Goal: Transaction & Acquisition: Obtain resource

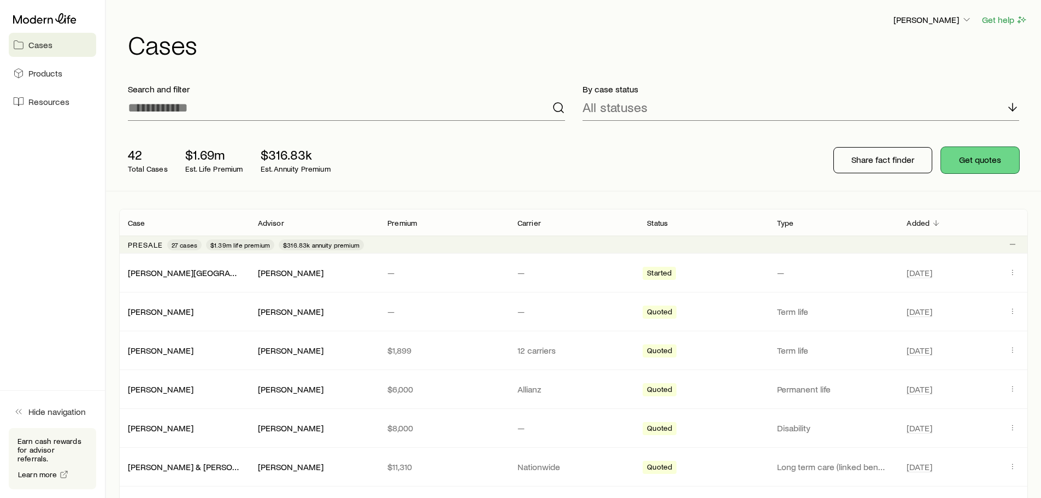
click at [979, 162] on button "Get quotes" at bounding box center [980, 160] width 78 height 26
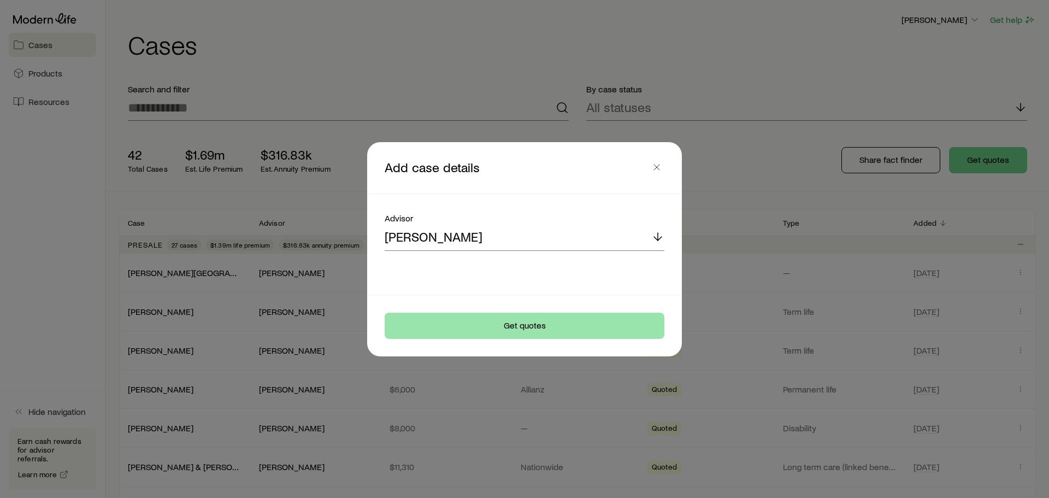
drag, startPoint x: 496, startPoint y: 317, endPoint x: 496, endPoint y: 323, distance: 6.0
click at [496, 320] on footer "Get quotes" at bounding box center [524, 325] width 315 height 61
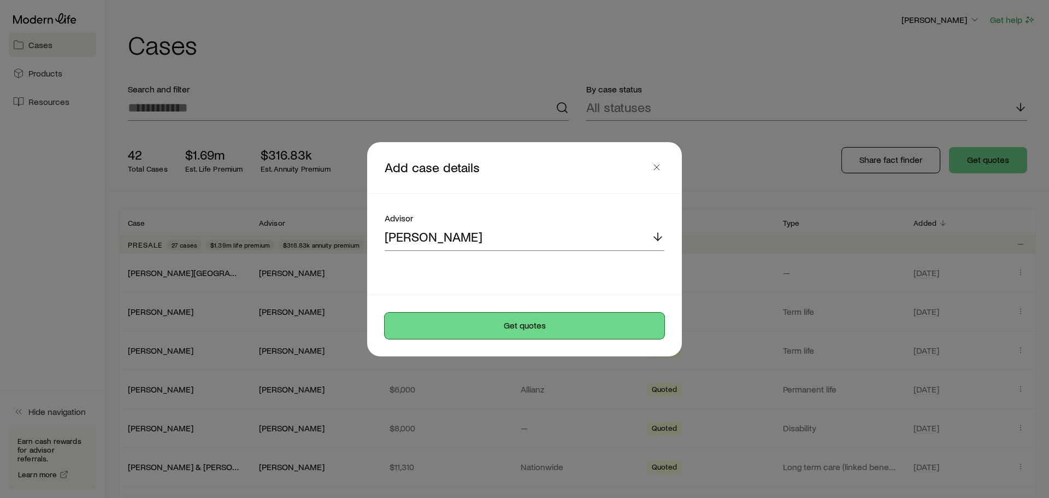
click at [496, 324] on button "Get quotes" at bounding box center [525, 325] width 280 height 26
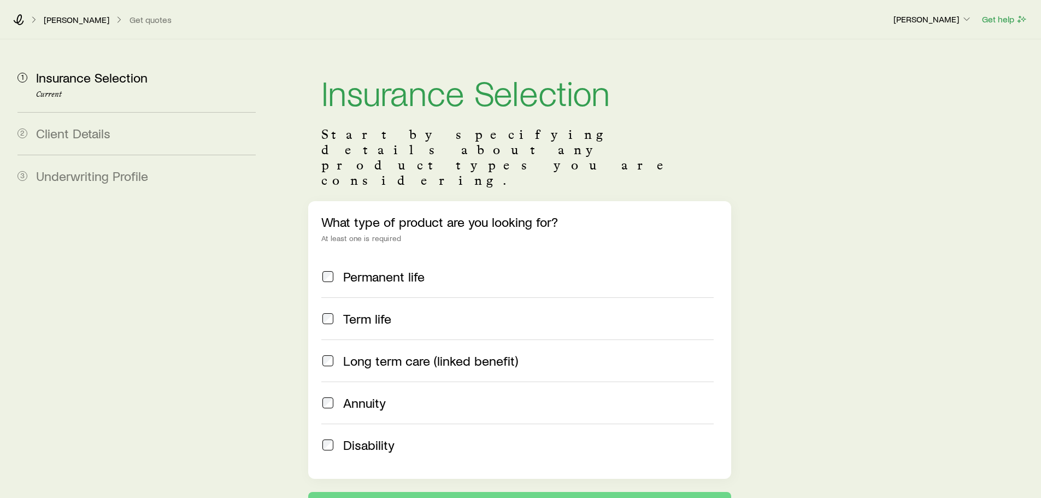
click at [360, 311] on span "Term life" at bounding box center [367, 318] width 48 height 15
click at [366, 269] on span "Permanent life" at bounding box center [383, 276] width 81 height 15
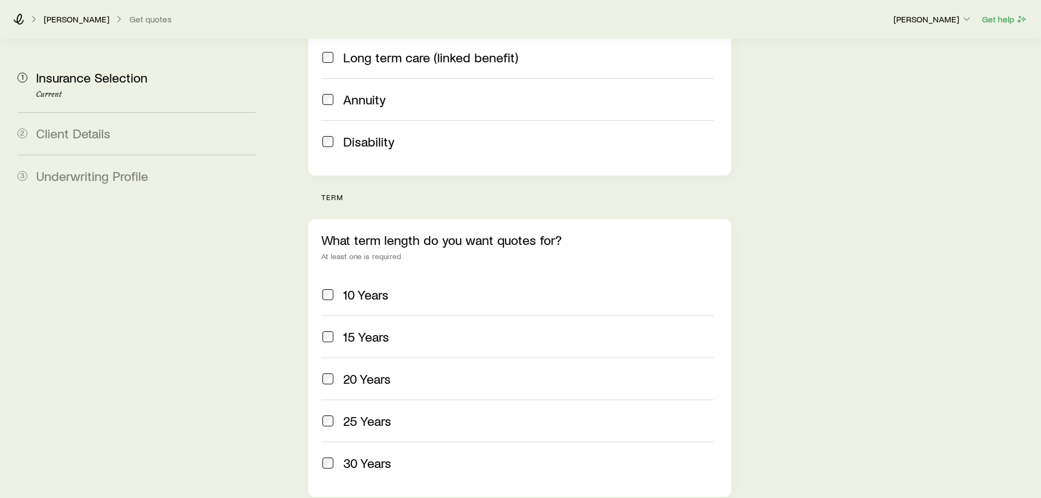
scroll to position [328, 0]
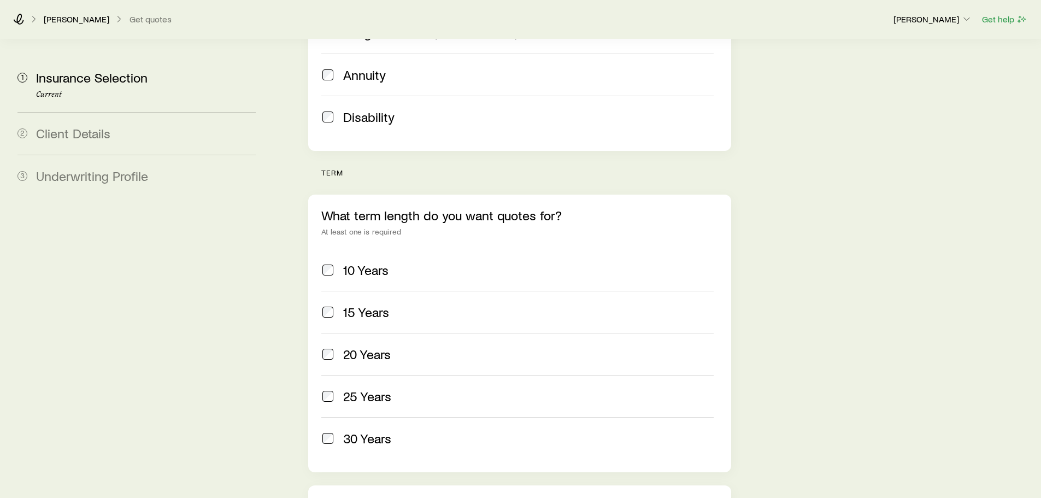
click at [363, 262] on span "10 Years" at bounding box center [365, 269] width 45 height 15
click at [360, 304] on span "15 Years" at bounding box center [366, 311] width 46 height 15
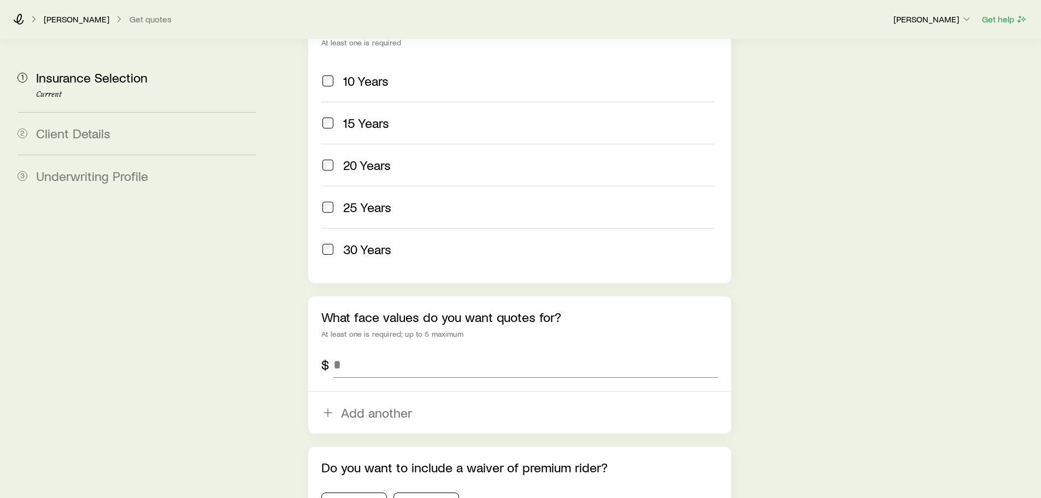
scroll to position [546, 0]
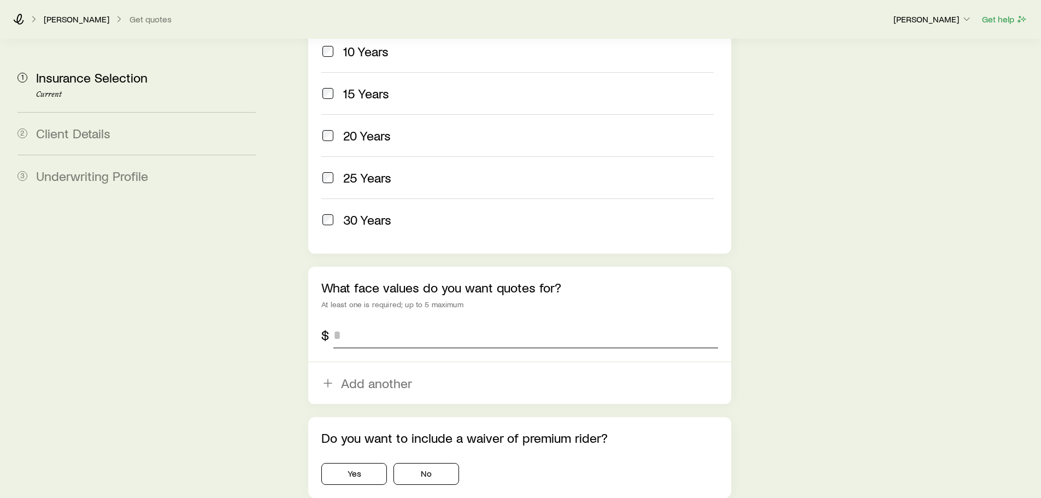
drag, startPoint x: 361, startPoint y: 285, endPoint x: 364, endPoint y: 292, distance: 8.3
click at [361, 286] on div "What face values do you want quotes for? At least one is required; up to 5 maxi…" at bounding box center [519, 335] width 422 height 137
click at [365, 322] on input "tel" at bounding box center [525, 335] width 384 height 26
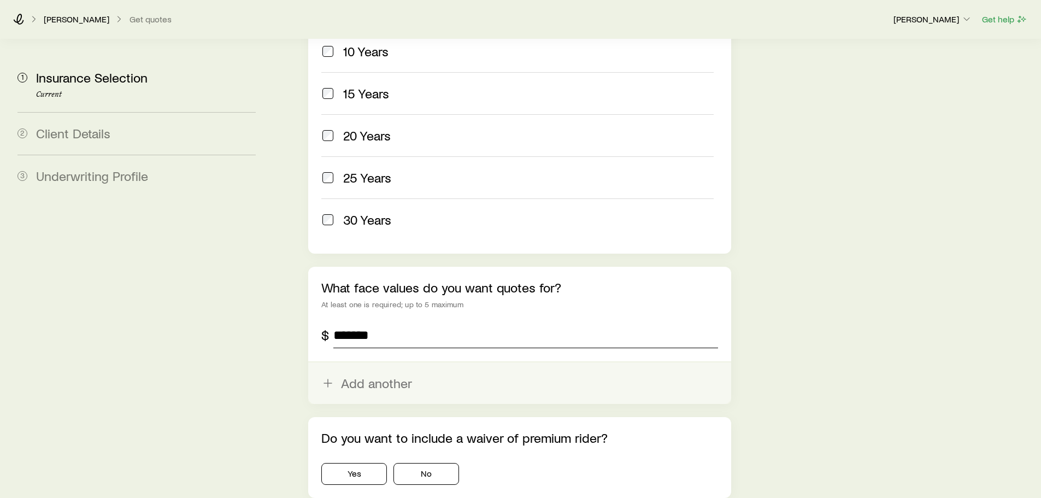
type input "*******"
click at [347, 362] on button "Add another" at bounding box center [519, 383] width 422 height 42
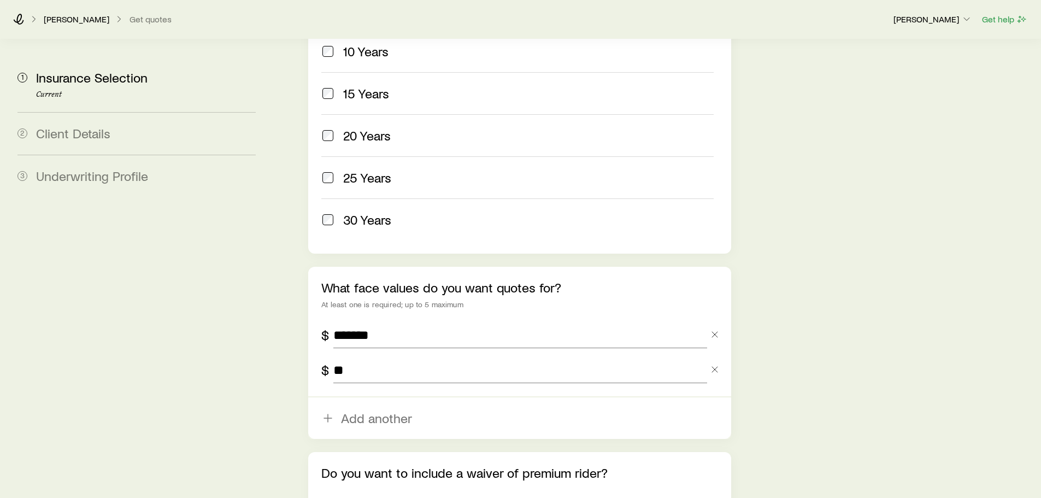
type input "*"
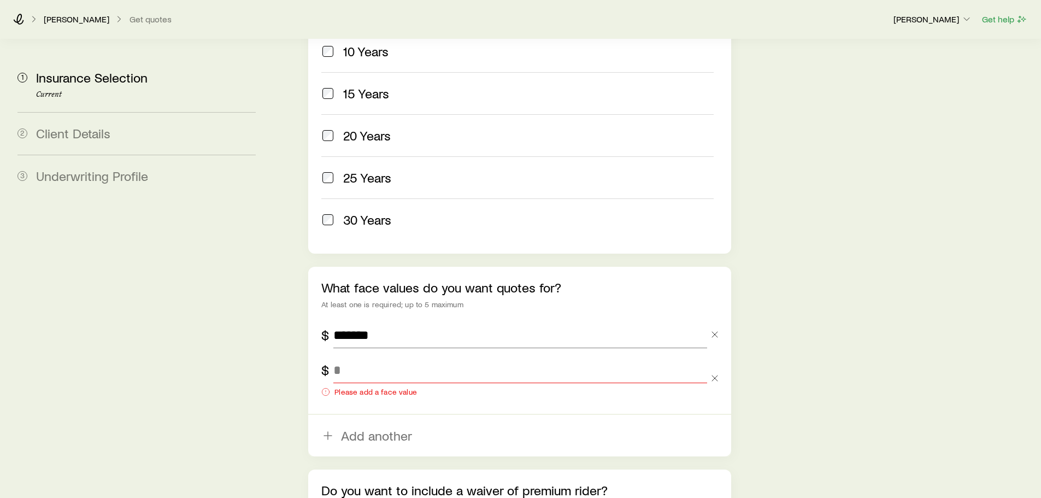
click at [716, 373] on icon "button" at bounding box center [714, 378] width 11 height 11
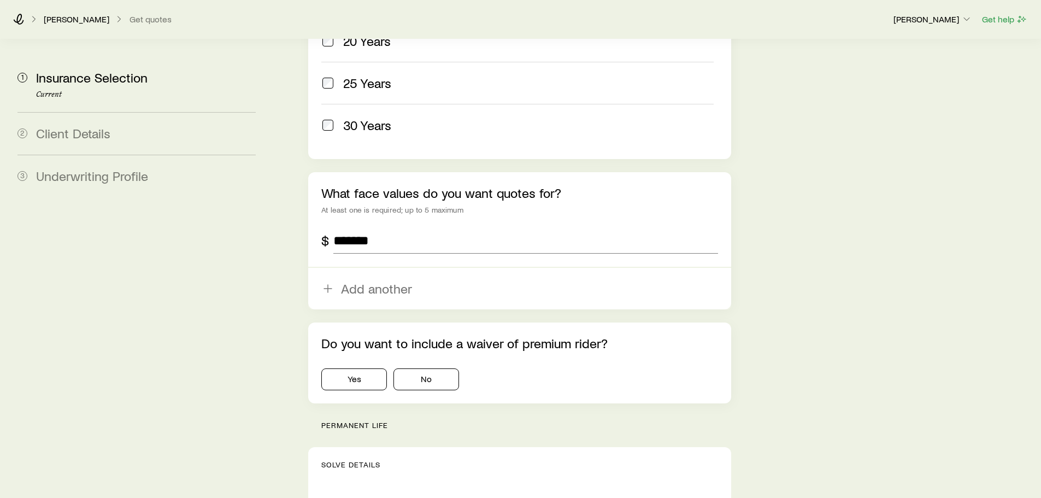
scroll to position [656, 0]
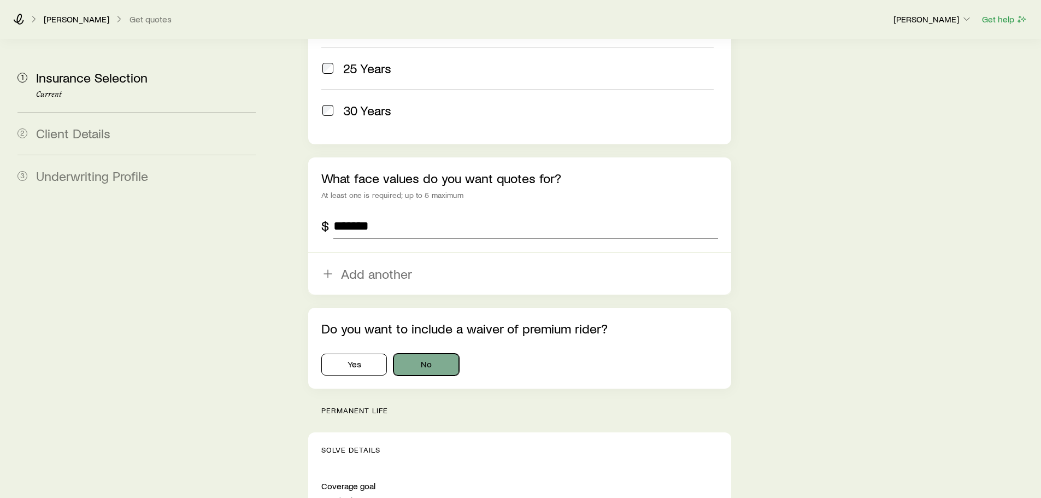
click at [419, 353] on button "No" at bounding box center [426, 364] width 66 height 22
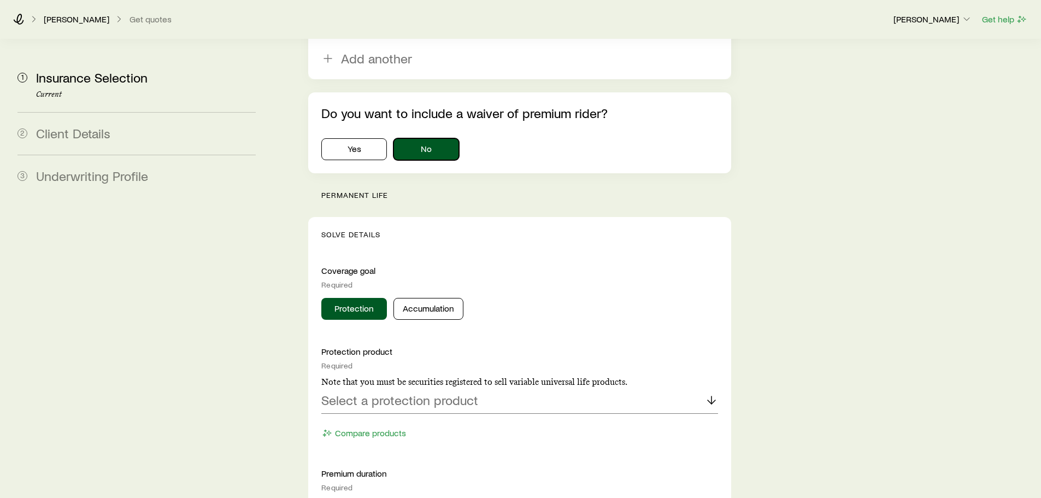
scroll to position [983, 0]
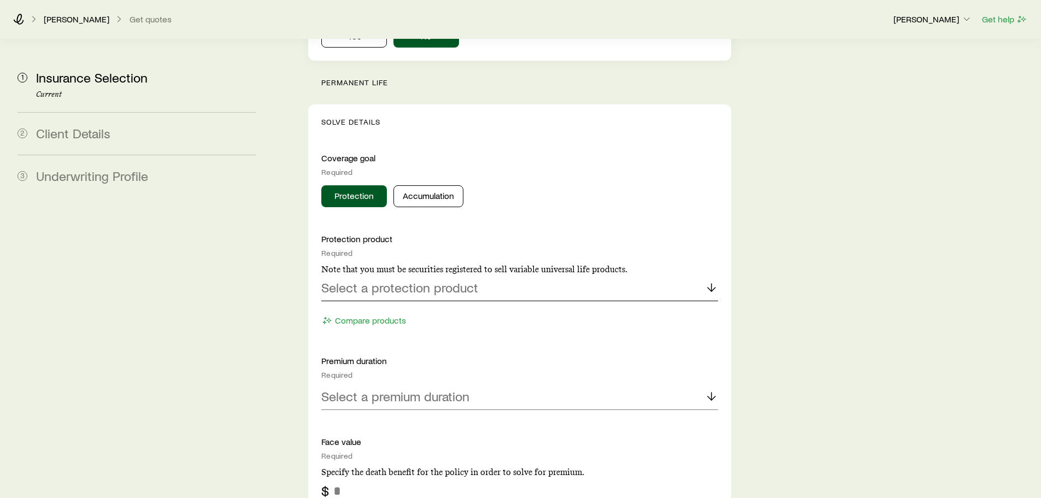
click at [382, 280] on p "Select a protection product" at bounding box center [399, 287] width 157 height 15
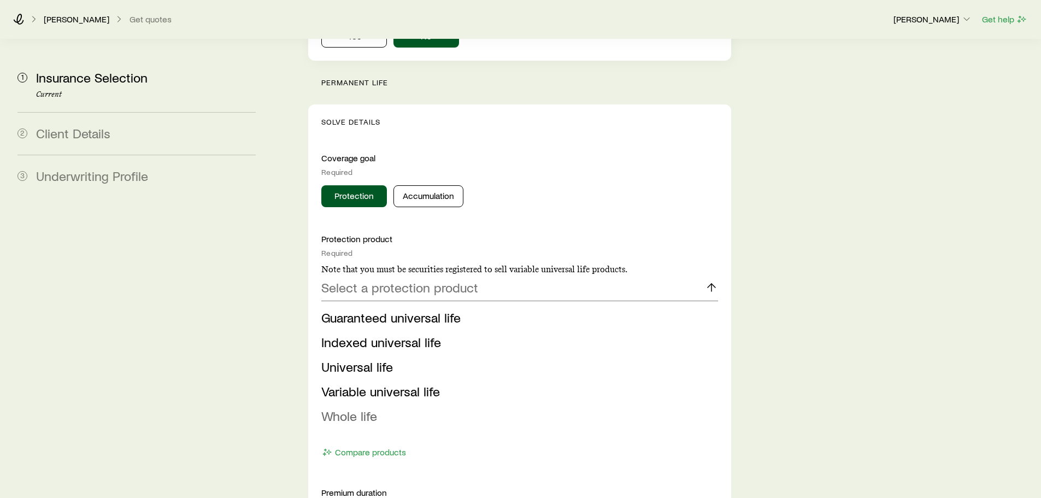
click at [375, 408] on span "Whole life" at bounding box center [349, 416] width 56 height 16
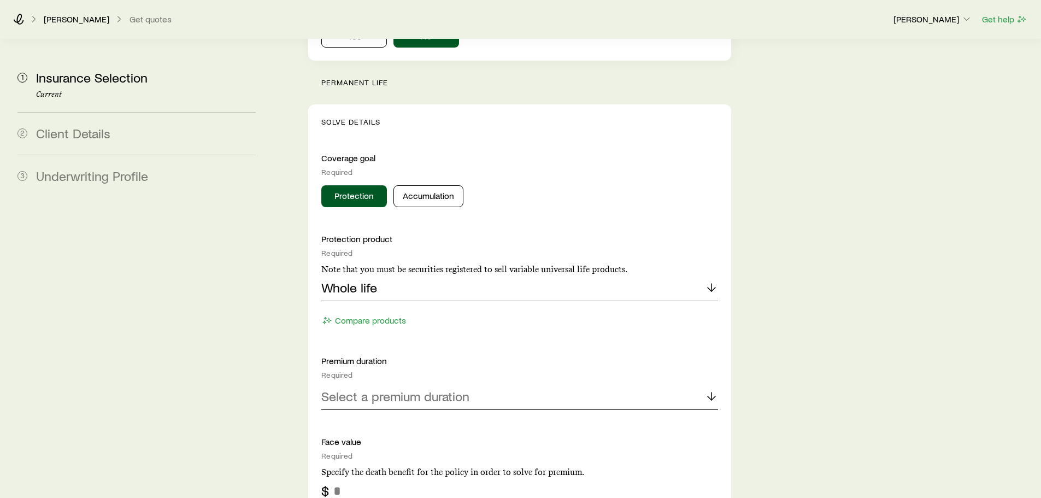
click at [374, 384] on div "Select a premium duration" at bounding box center [519, 397] width 396 height 26
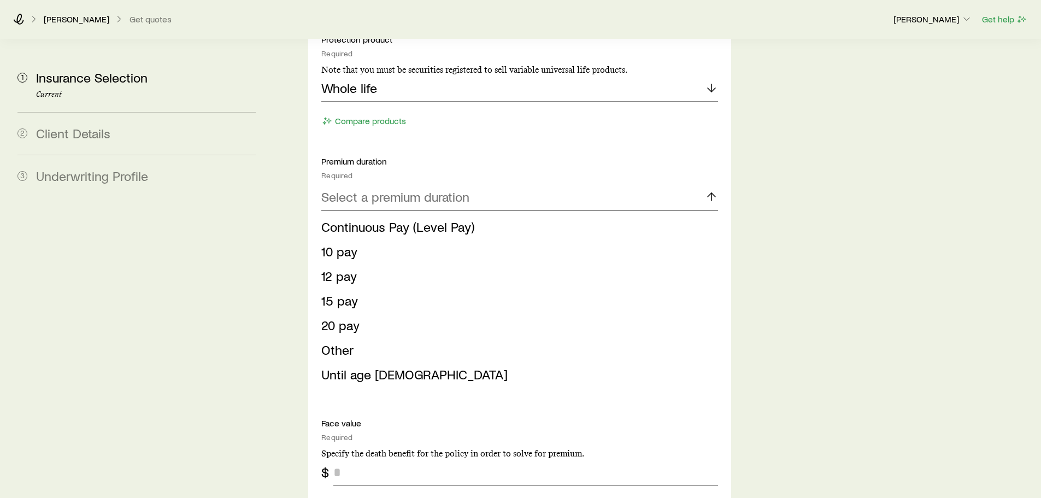
scroll to position [1202, 0]
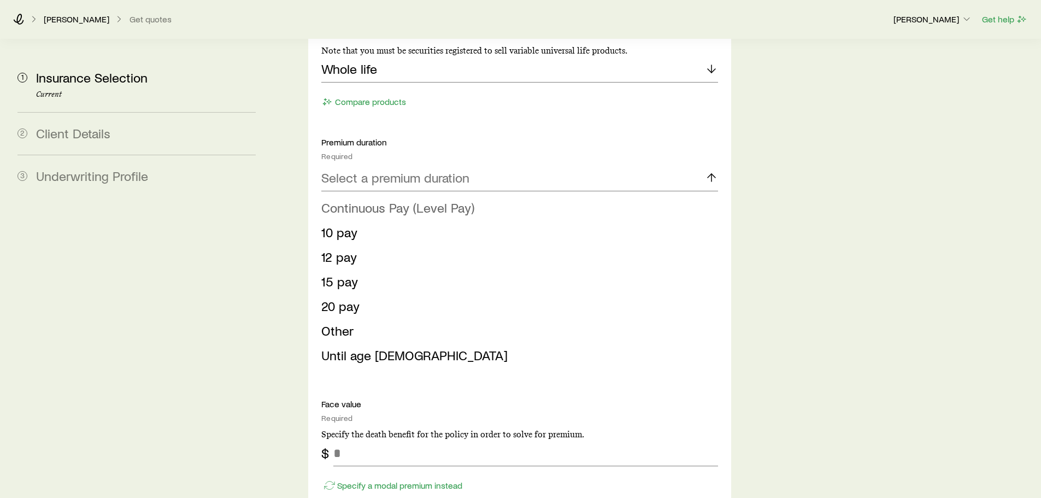
click at [352, 199] on span "Continuous Pay (Level Pay)" at bounding box center [397, 207] width 153 height 16
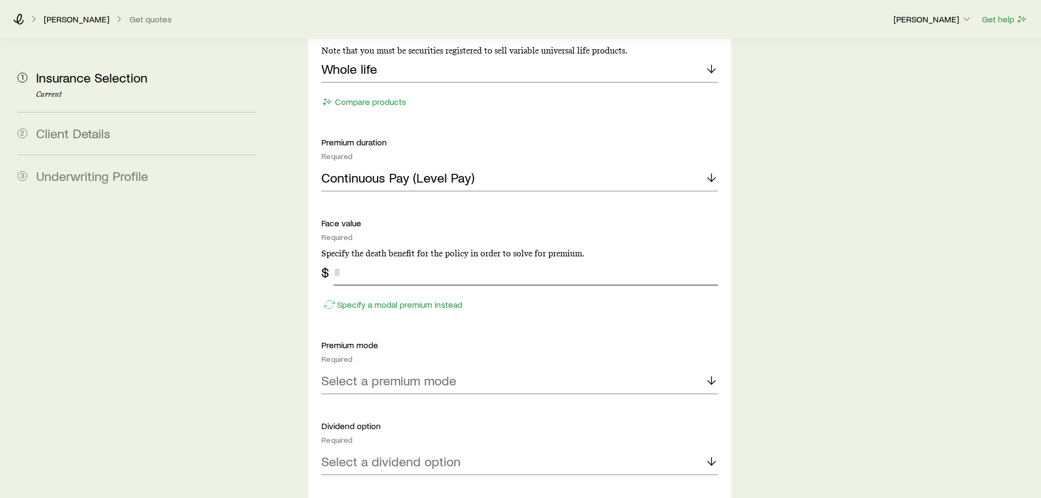
click at [369, 259] on input "tel" at bounding box center [525, 272] width 384 height 26
type input "*******"
click at [373, 368] on div "Select a premium mode" at bounding box center [519, 381] width 396 height 26
click at [368, 472] on li "Monthly" at bounding box center [516, 484] width 390 height 25
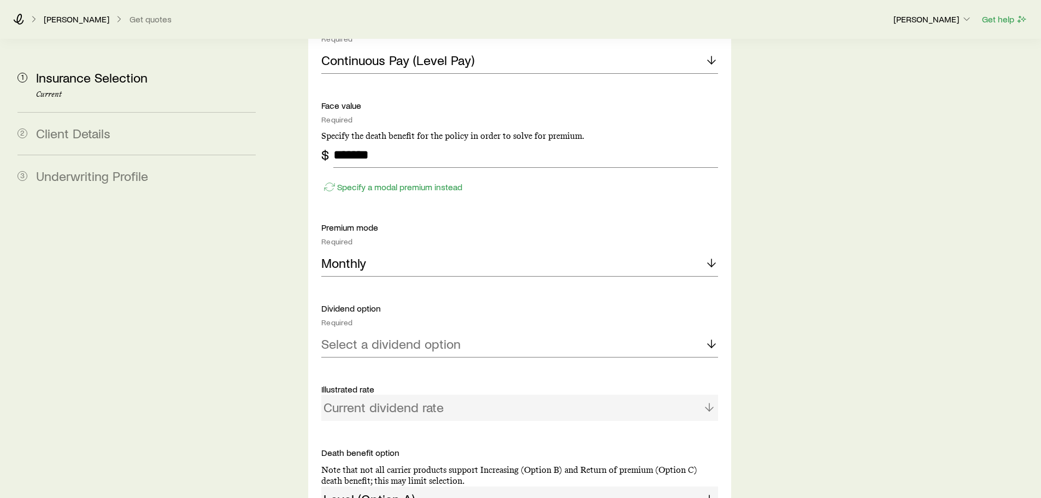
scroll to position [1366, 0]
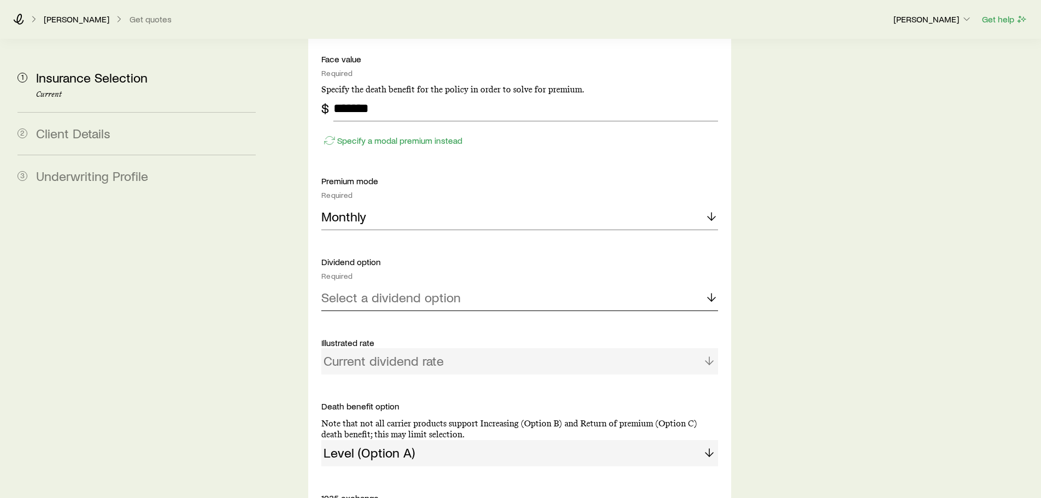
click at [430, 285] on div "Select a dividend option" at bounding box center [519, 298] width 396 height 26
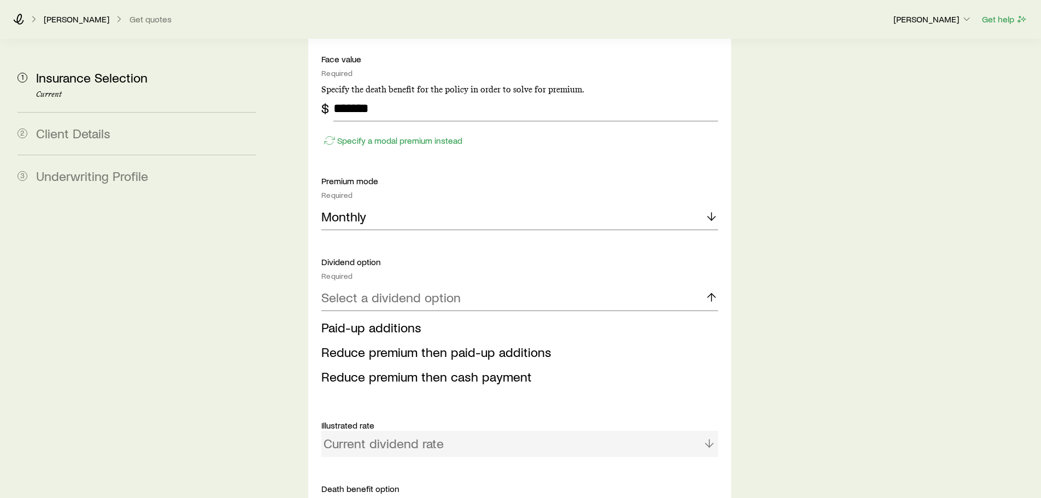
click at [427, 315] on li "Paid-up additions" at bounding box center [516, 327] width 390 height 25
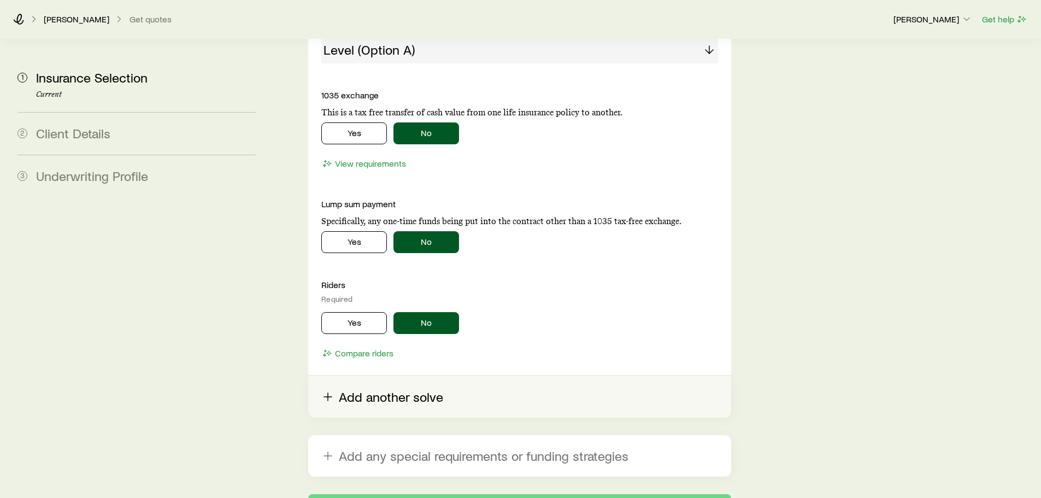
scroll to position [1803, 0]
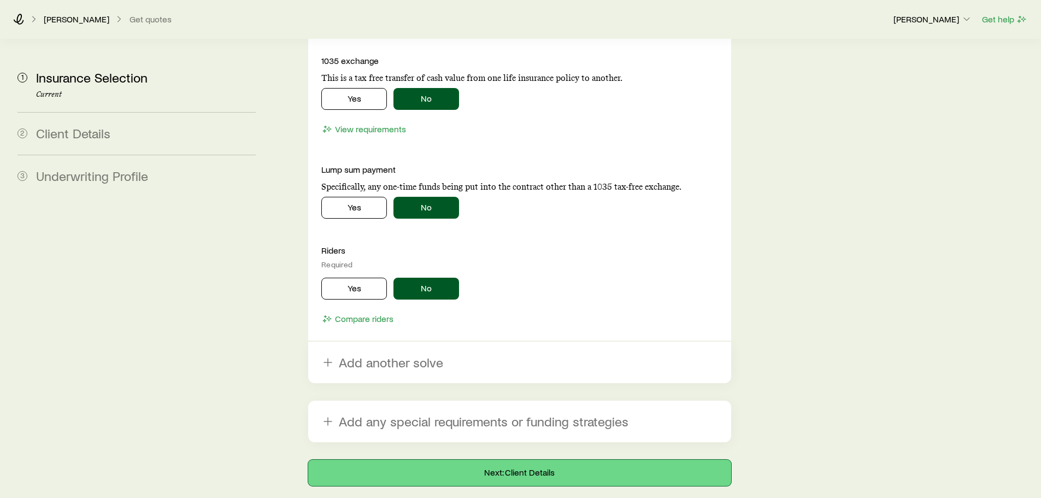
click at [475, 459] on button "Next: Client Details" at bounding box center [519, 472] width 422 height 26
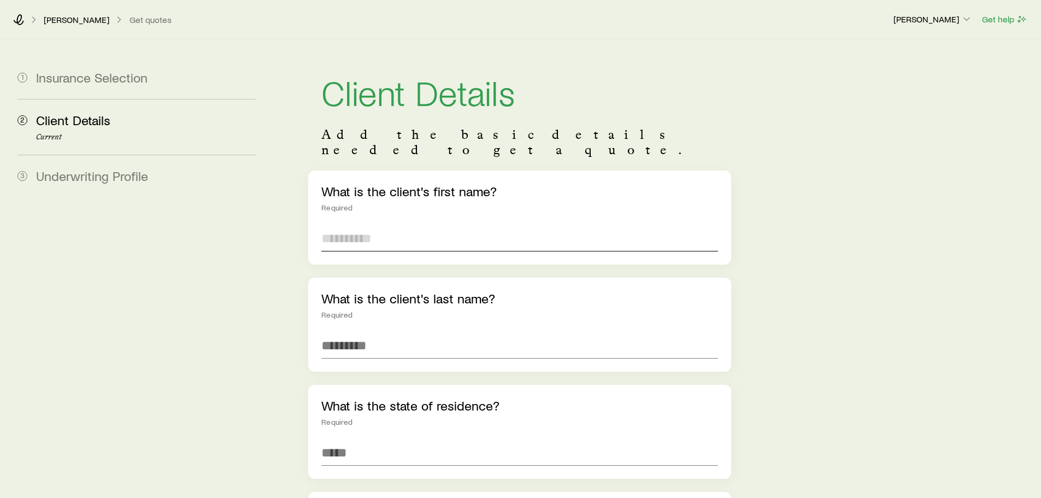
click at [359, 225] on input "text" at bounding box center [519, 238] width 396 height 26
type input "*******"
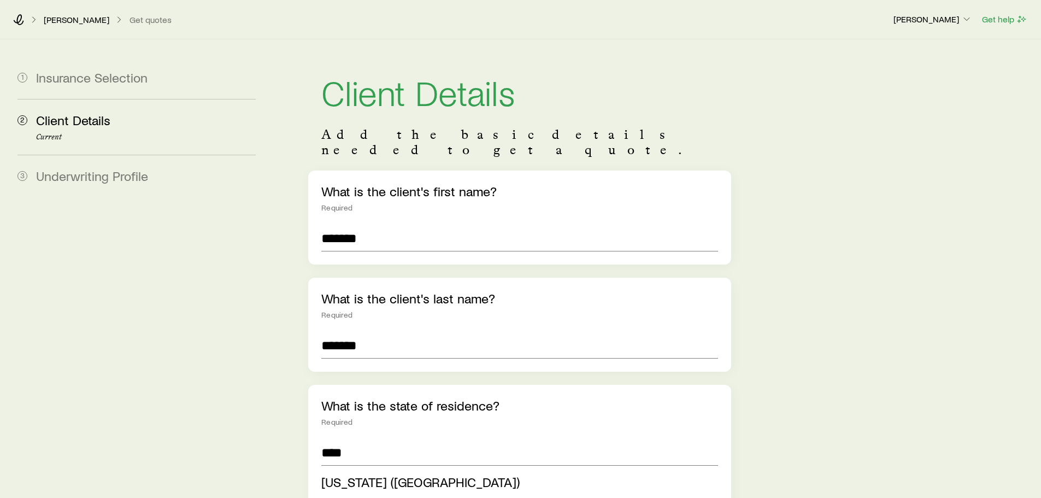
click at [406, 470] on li "[US_STATE] ([GEOGRAPHIC_DATA])" at bounding box center [516, 482] width 390 height 25
type input "**********"
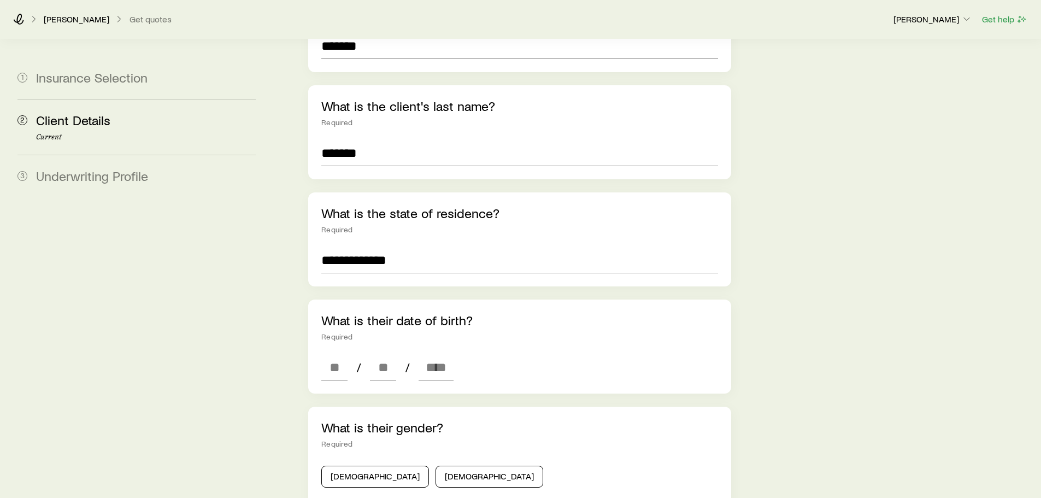
scroll to position [219, 0]
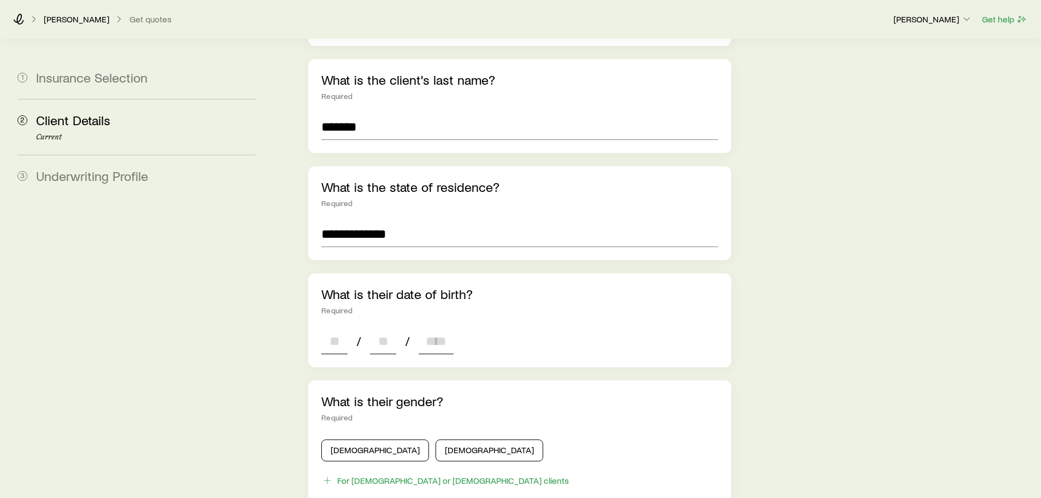
drag, startPoint x: 335, startPoint y: 327, endPoint x: 337, endPoint y: 322, distance: 5.7
click at [337, 328] on input at bounding box center [334, 341] width 26 height 26
type input "**"
type input "****"
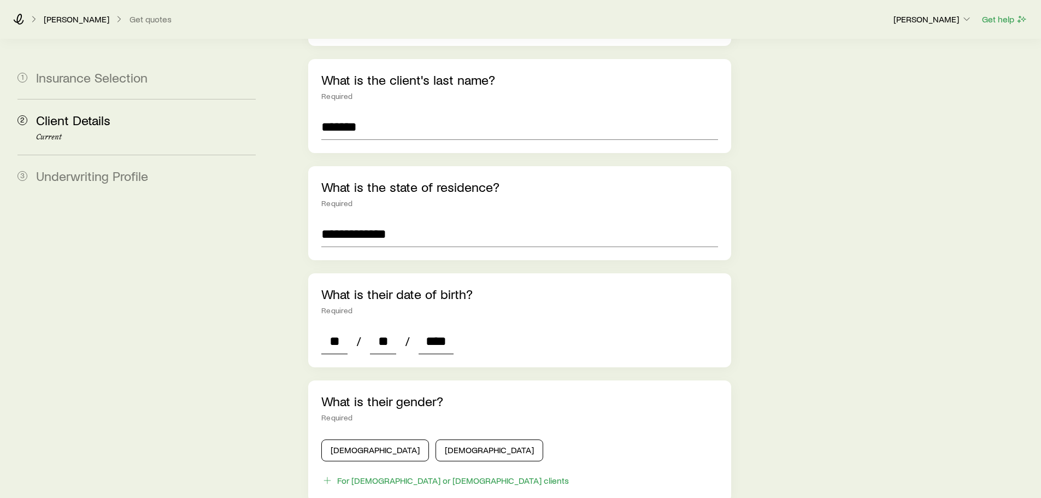
type input "*"
type input "****"
click at [371, 439] on button "[DEMOGRAPHIC_DATA]" at bounding box center [375, 450] width 108 height 22
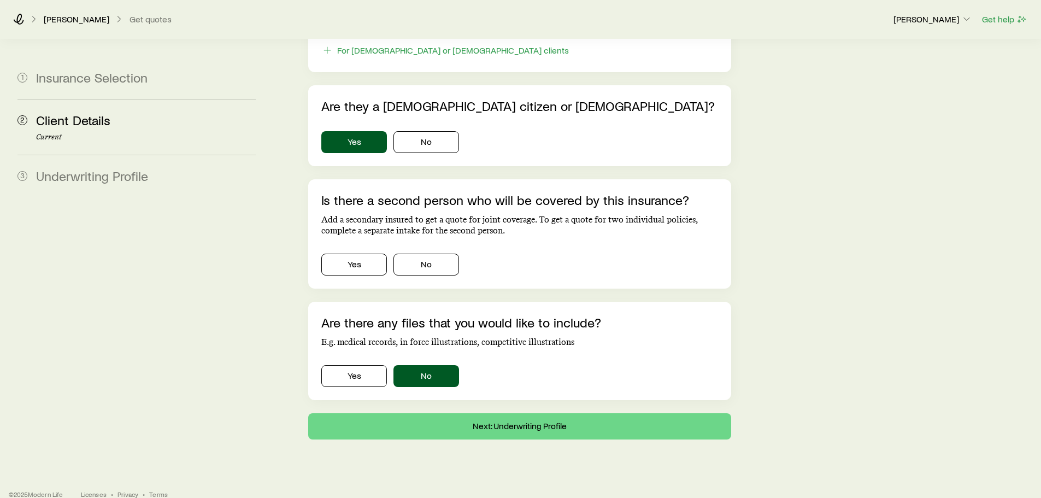
scroll to position [649, 0]
drag, startPoint x: 429, startPoint y: 249, endPoint x: 431, endPoint y: 346, distance: 97.8
click at [429, 253] on button "No" at bounding box center [426, 264] width 66 height 22
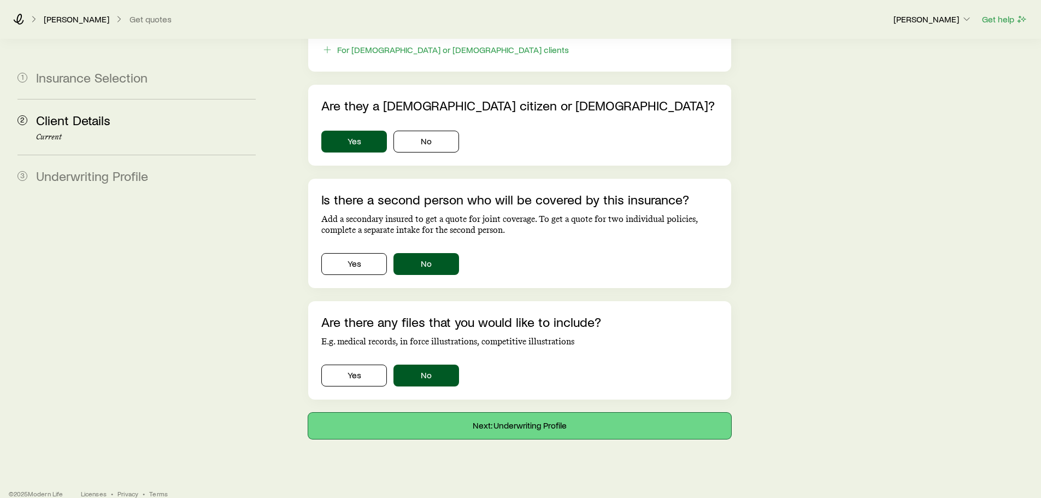
click at [442, 412] on button "Next: Underwriting Profile" at bounding box center [519, 425] width 422 height 26
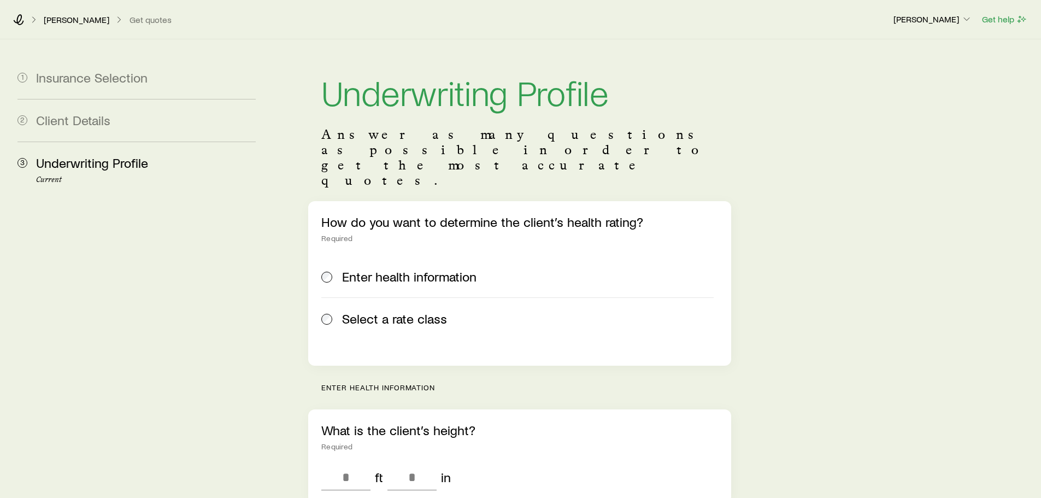
click at [375, 311] on span "Select a rate class" at bounding box center [394, 318] width 105 height 15
click at [430, 468] on button "No" at bounding box center [426, 479] width 66 height 22
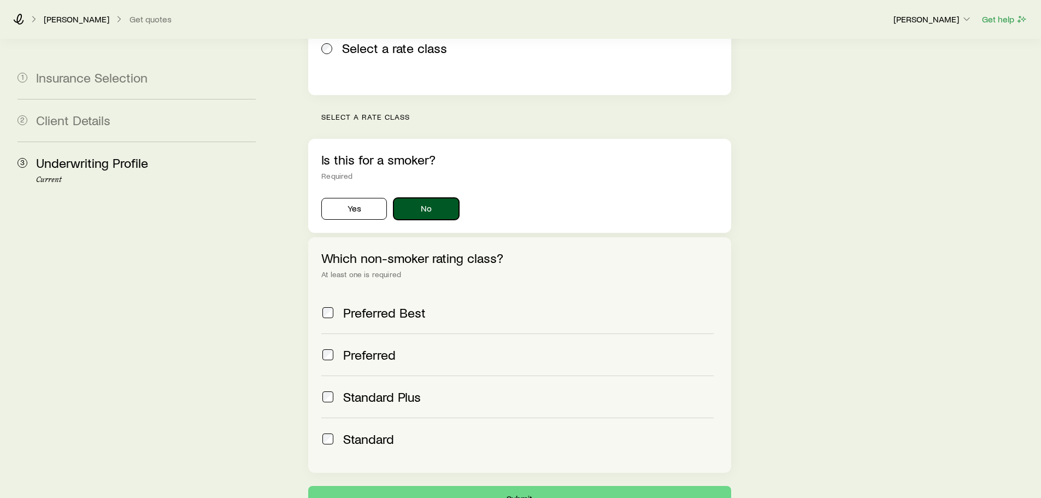
scroll to position [273, 0]
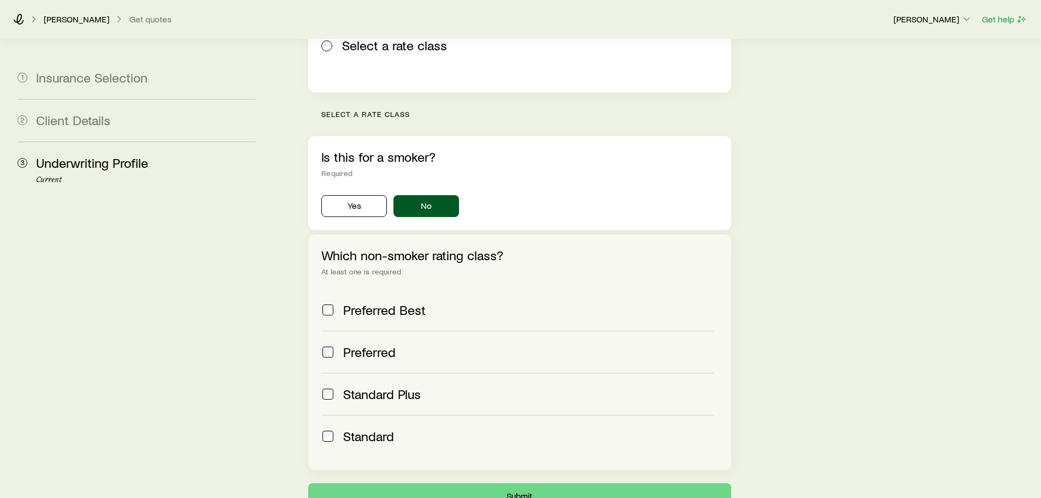
click at [366, 302] on span "Preferred Best" at bounding box center [384, 309] width 82 height 15
click at [370, 344] on span "Preferred" at bounding box center [369, 351] width 52 height 15
click at [395, 483] on button "Submit" at bounding box center [519, 496] width 422 height 26
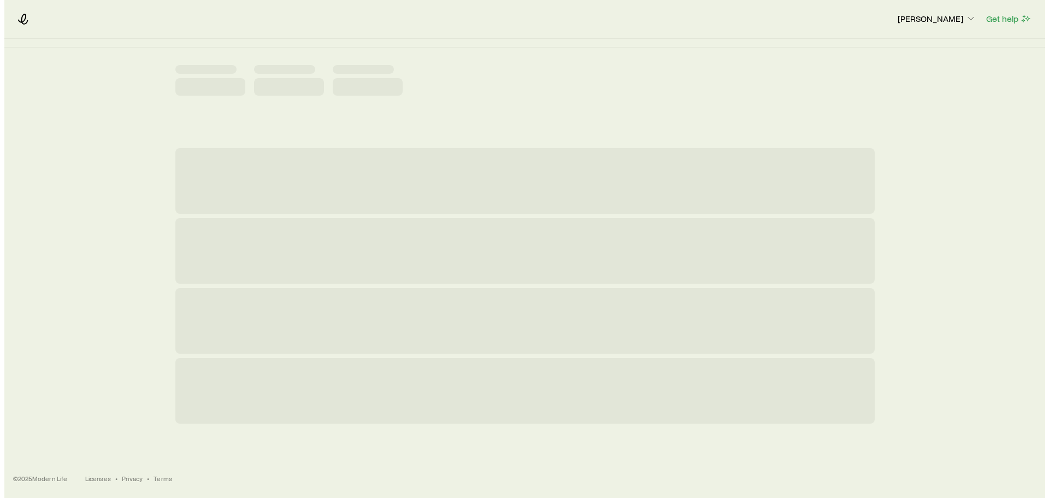
scroll to position [0, 0]
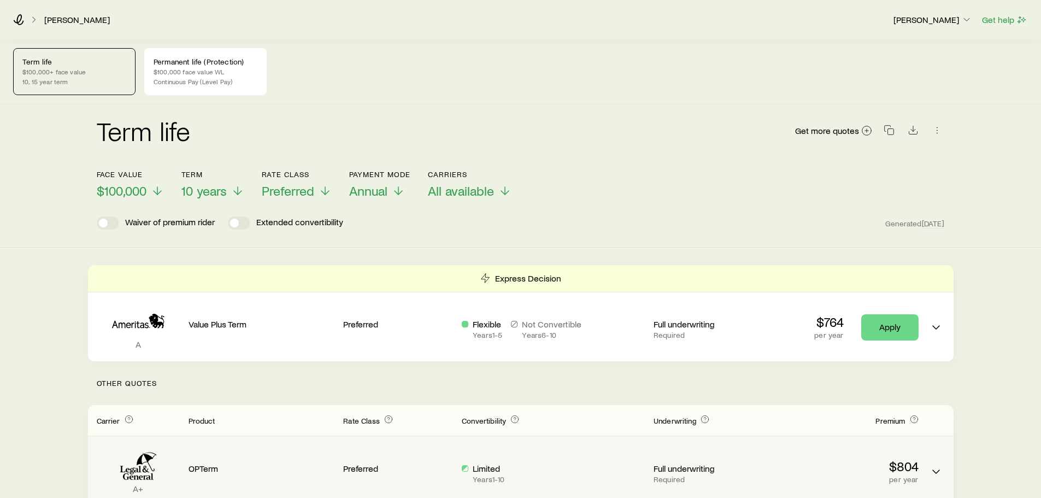
scroll to position [55, 0]
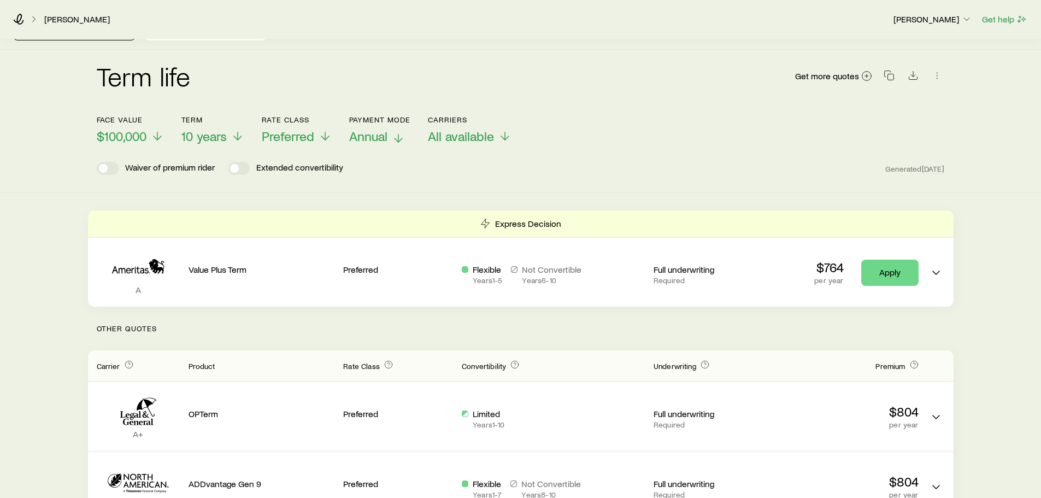
click at [383, 137] on span "Annual" at bounding box center [368, 135] width 38 height 15
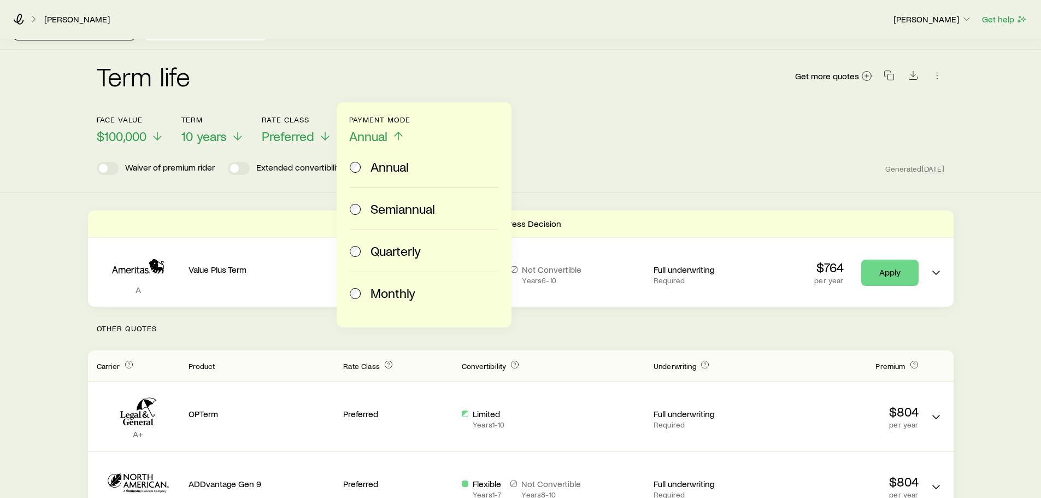
click at [397, 302] on label "Monthly" at bounding box center [422, 293] width 144 height 42
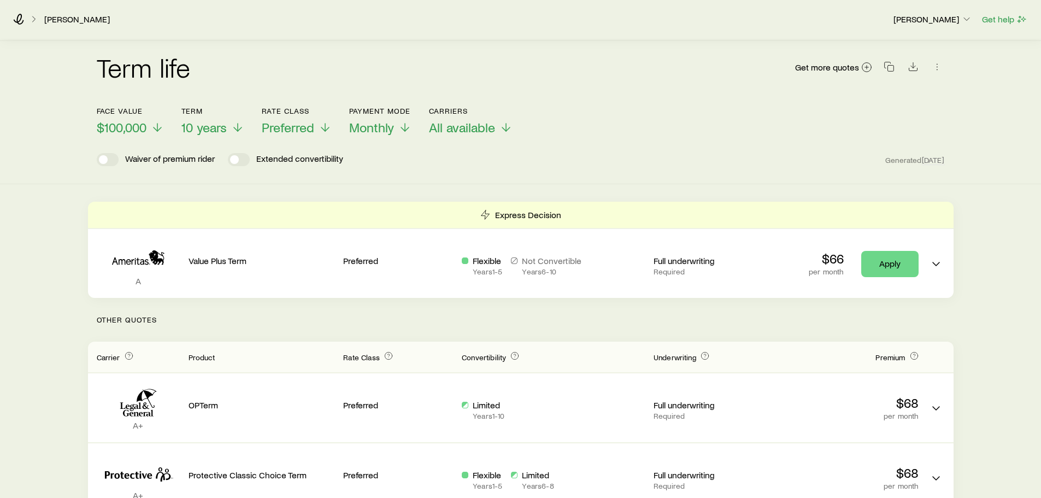
scroll to position [25, 0]
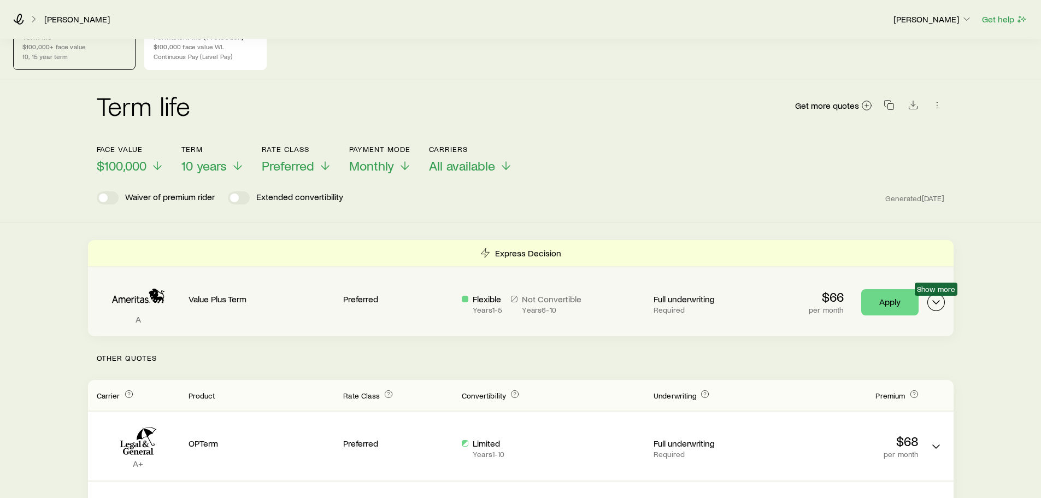
click at [936, 302] on icon "Term quotes" at bounding box center [935, 302] width 13 height 13
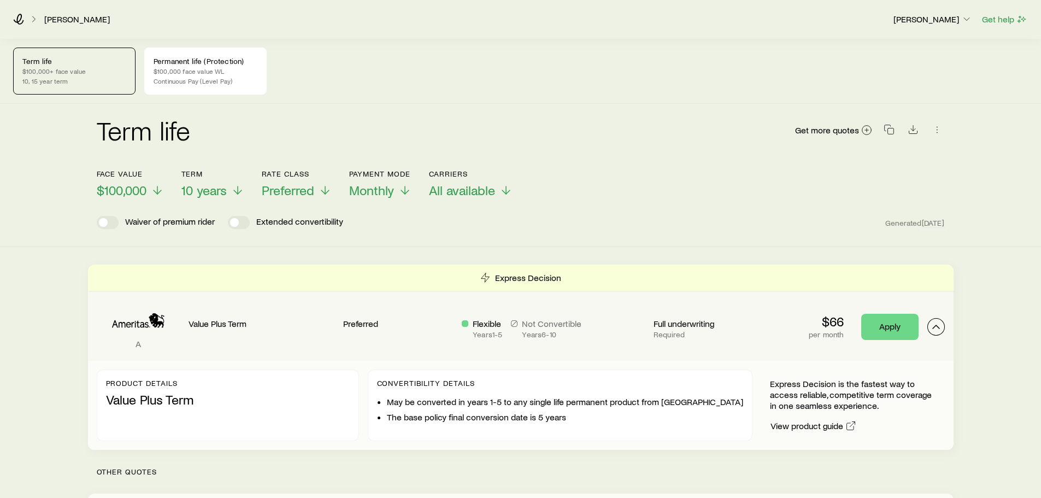
scroll to position [0, 0]
click at [937, 128] on icon "button" at bounding box center [936, 127] width 1 height 1
click at [916, 128] on icon "Download CSV" at bounding box center [912, 130] width 11 height 11
click at [214, 76] on div "Permanent life (Protection) $100,000 face value WL Continuous Pay (Level Pay)" at bounding box center [205, 71] width 122 height 47
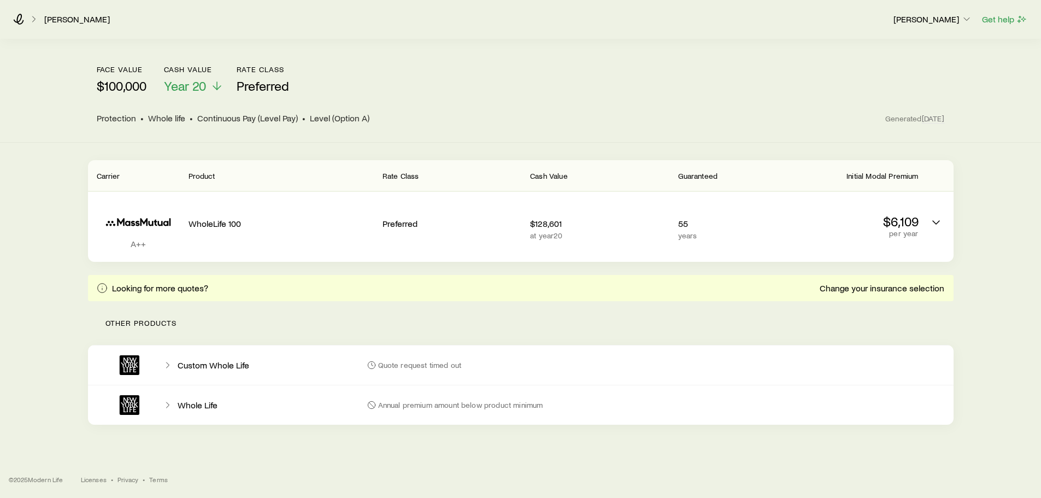
scroll to position [106, 0]
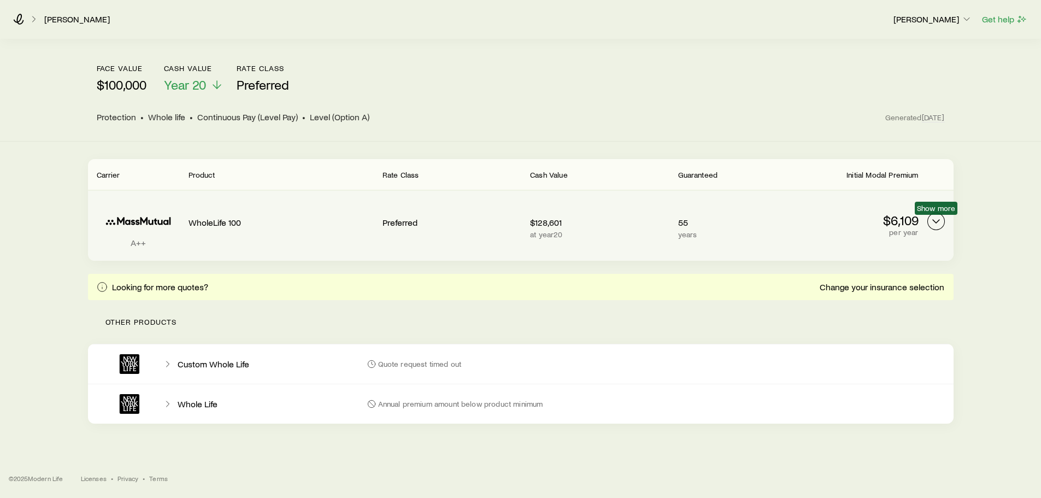
click at [935, 222] on polyline "Permanent quotes" at bounding box center [936, 221] width 7 height 3
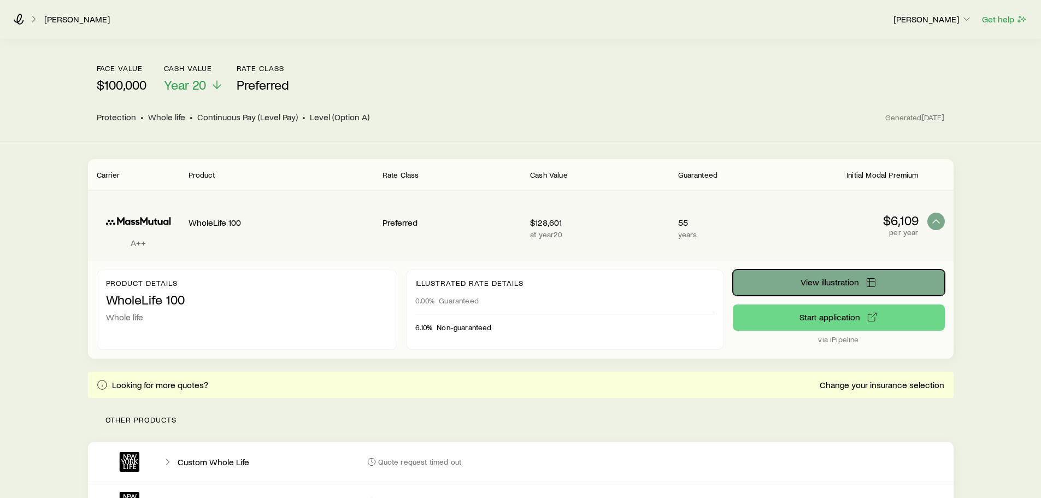
click at [864, 283] on button "View illustration" at bounding box center [839, 282] width 212 height 26
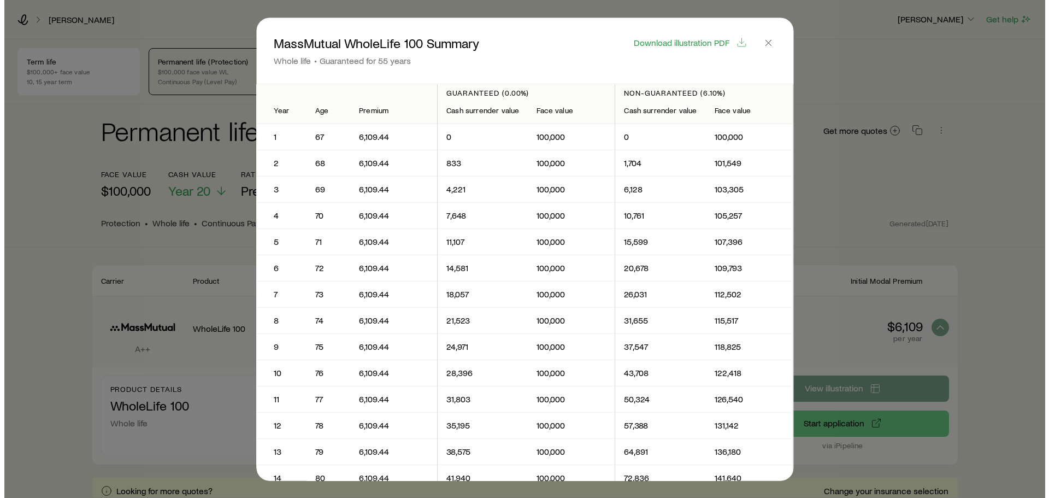
scroll to position [0, 0]
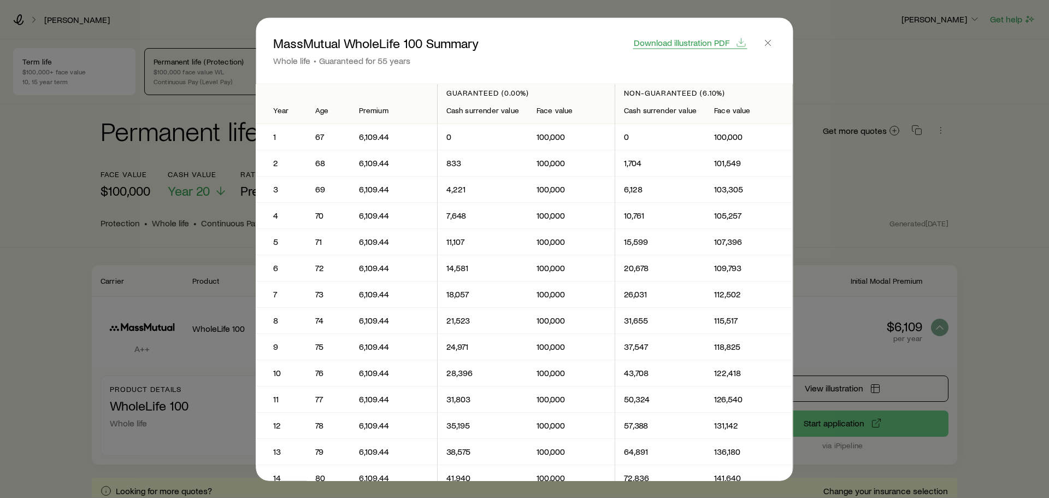
click at [704, 45] on span "Download illustration PDF" at bounding box center [682, 42] width 96 height 9
